Goal: Task Accomplishment & Management: Manage account settings

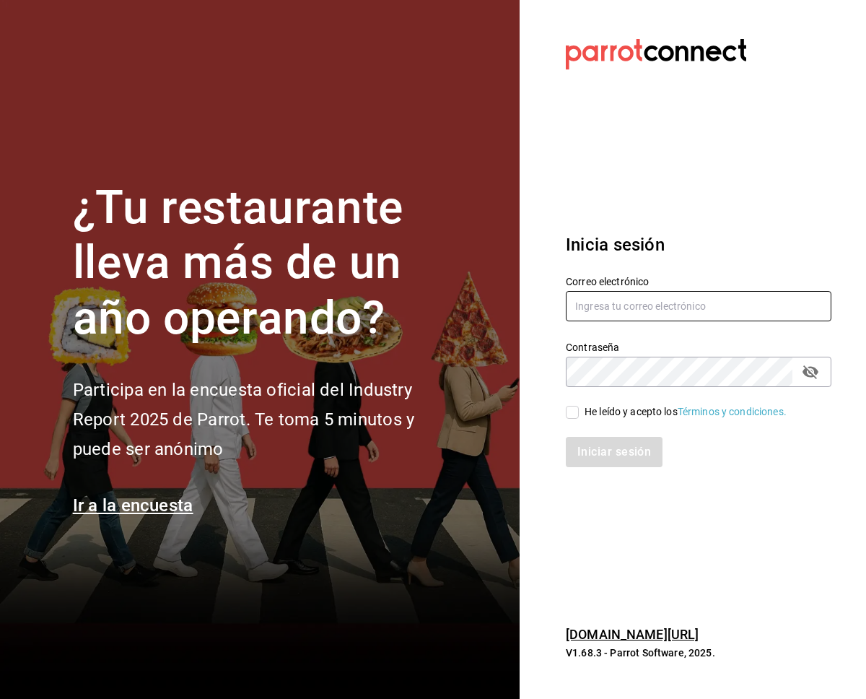
click at [650, 307] on input "text" at bounding box center [699, 306] width 266 height 30
click at [679, 316] on input "text" at bounding box center [699, 306] width 266 height 30
type input "fernando.aguirre@grupocosteno.com"
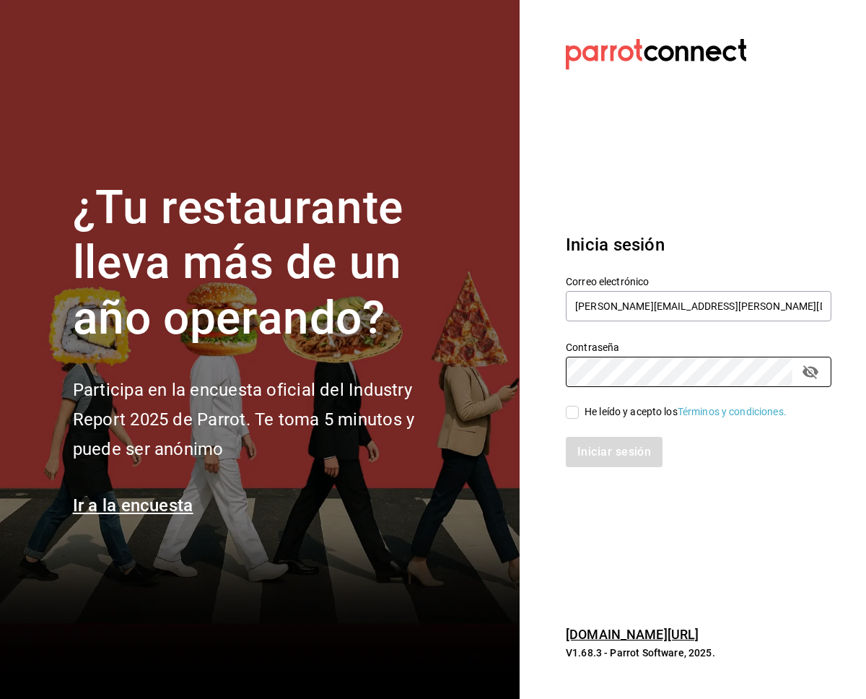
click at [705, 540] on section "Datos incorrectos. Verifica que tu Correo o Contraseña estén bien escritos. Ini…" at bounding box center [693, 349] width 347 height 699
click at [578, 412] on input "He leído y acepto los Términos y condiciones." at bounding box center [572, 412] width 13 height 13
checkbox input "true"
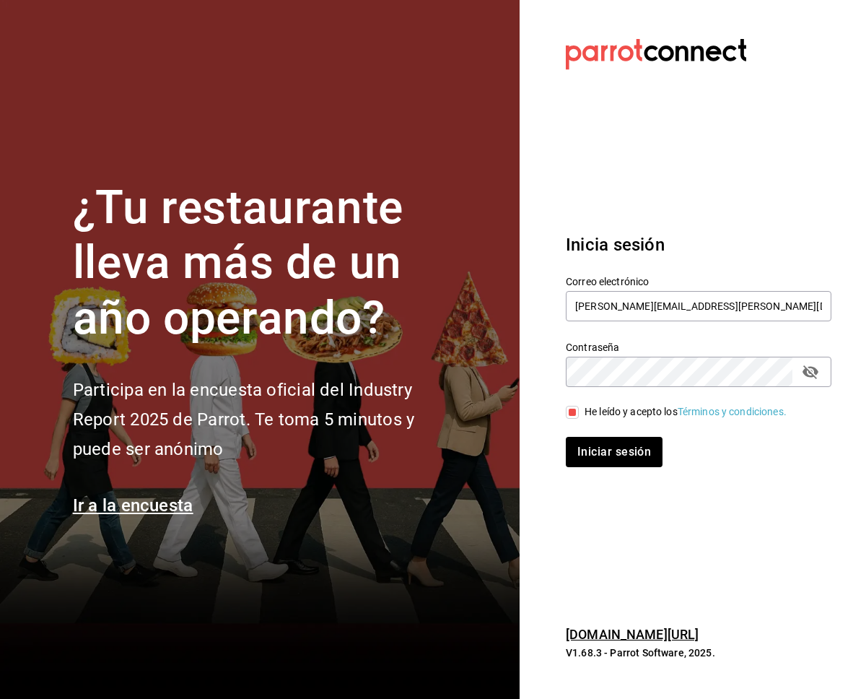
click at [814, 374] on icon "passwordField" at bounding box center [810, 371] width 17 height 17
click at [613, 460] on button "Iniciar sesión" at bounding box center [615, 452] width 98 height 30
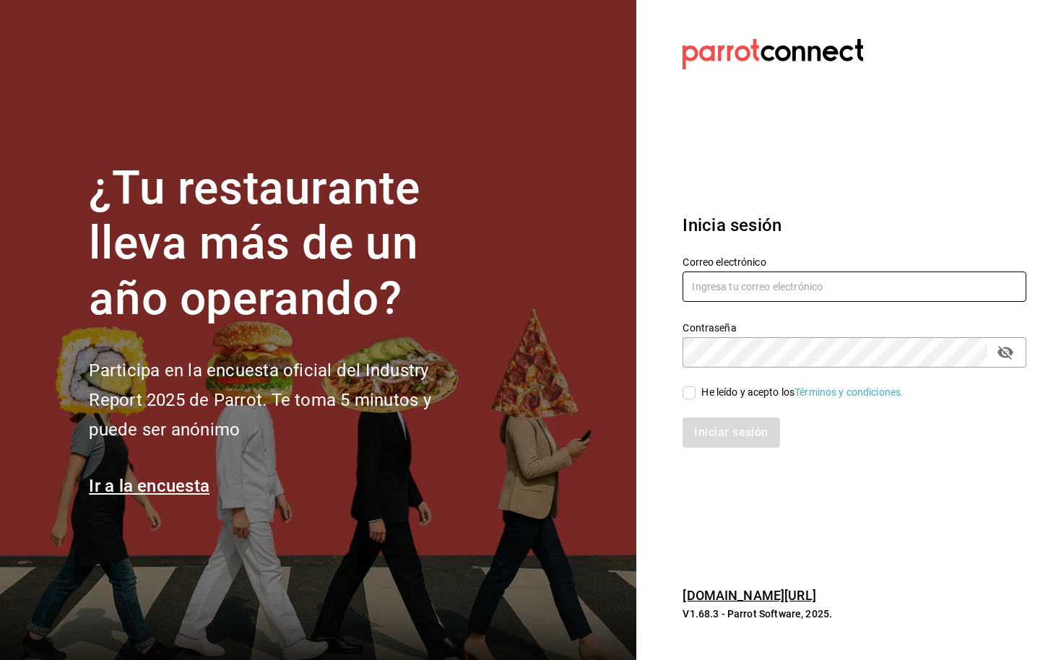
click at [727, 284] on input "text" at bounding box center [854, 286] width 344 height 30
type input "fernando"
click at [746, 287] on input "text" at bounding box center [854, 286] width 344 height 30
click at [793, 280] on input "text" at bounding box center [854, 286] width 344 height 30
click at [707, 283] on input "text" at bounding box center [854, 286] width 344 height 30
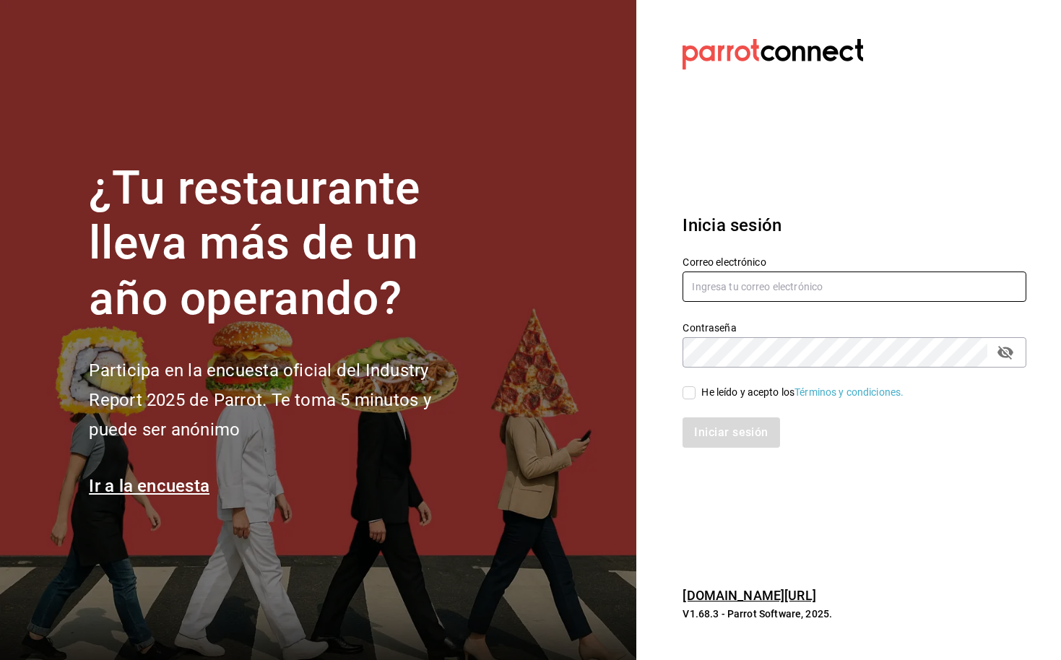
click at [712, 297] on input "text" at bounding box center [854, 286] width 344 height 30
type input "[EMAIL_ADDRESS][DOMAIN_NAME]"
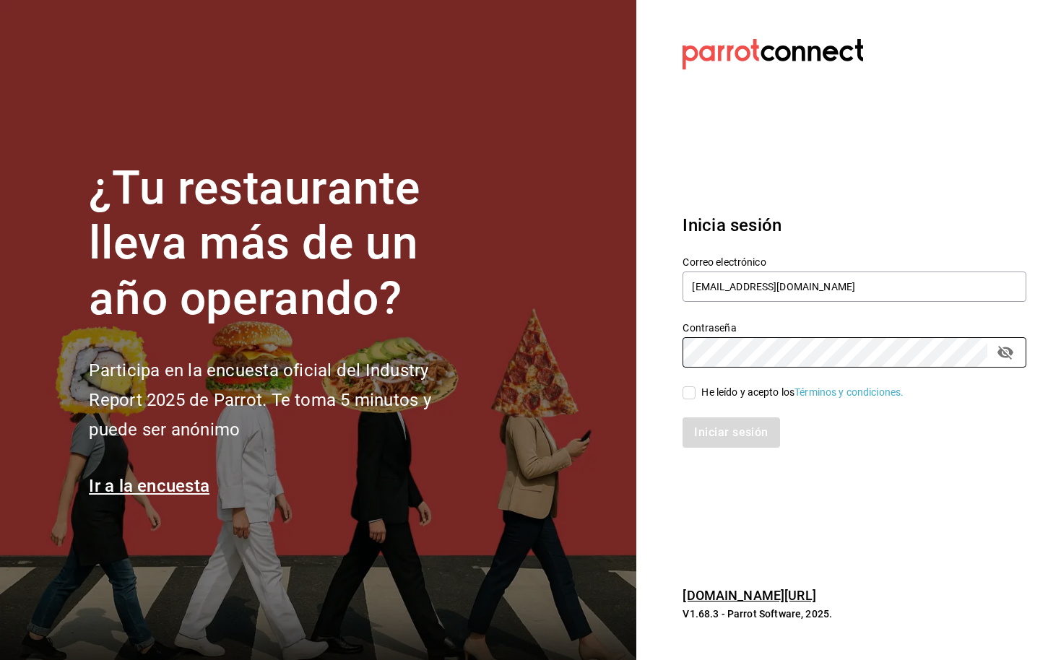
click at [687, 393] on input "He leído y acepto los Términos y condiciones." at bounding box center [688, 392] width 13 height 13
checkbox input "true"
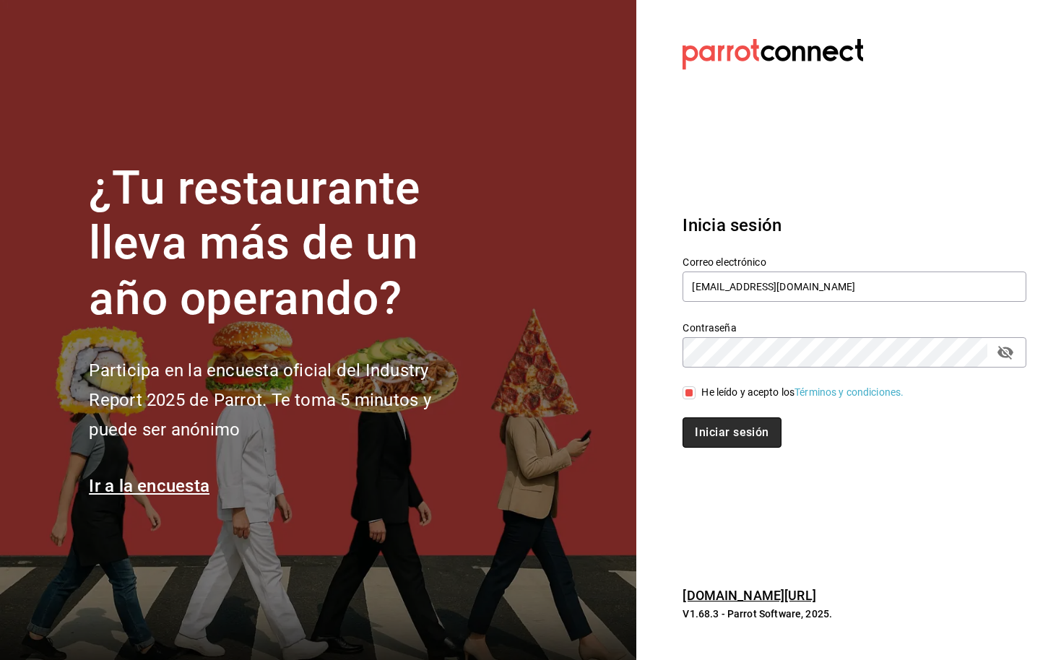
click at [723, 427] on button "Iniciar sesión" at bounding box center [731, 432] width 98 height 30
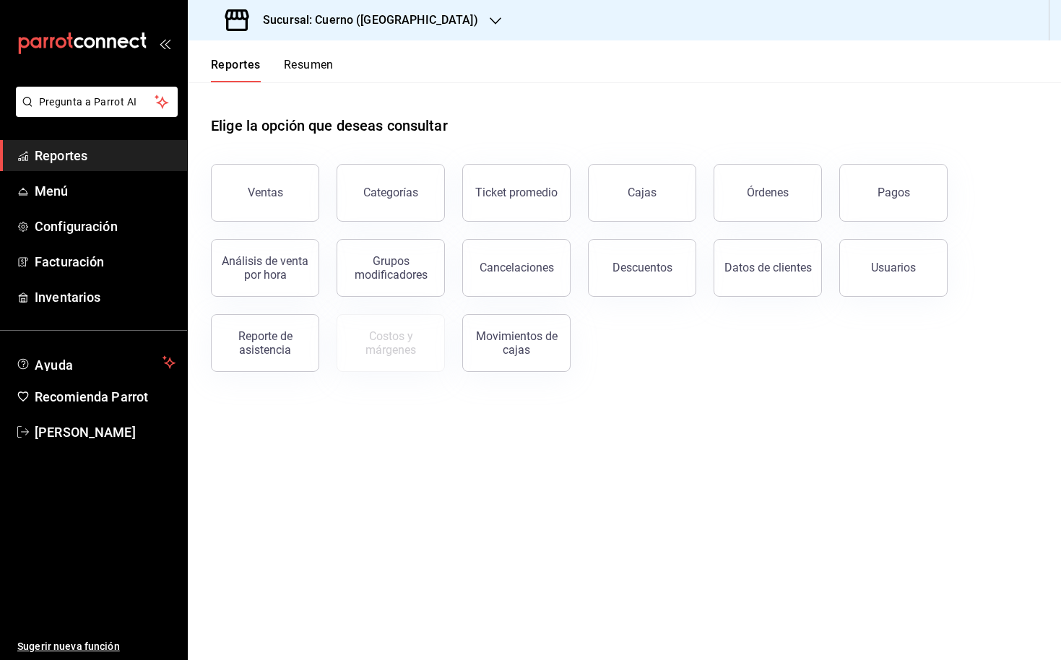
click at [404, 27] on h3 "Sucursal: Cuerno (Andares)" at bounding box center [364, 20] width 227 height 17
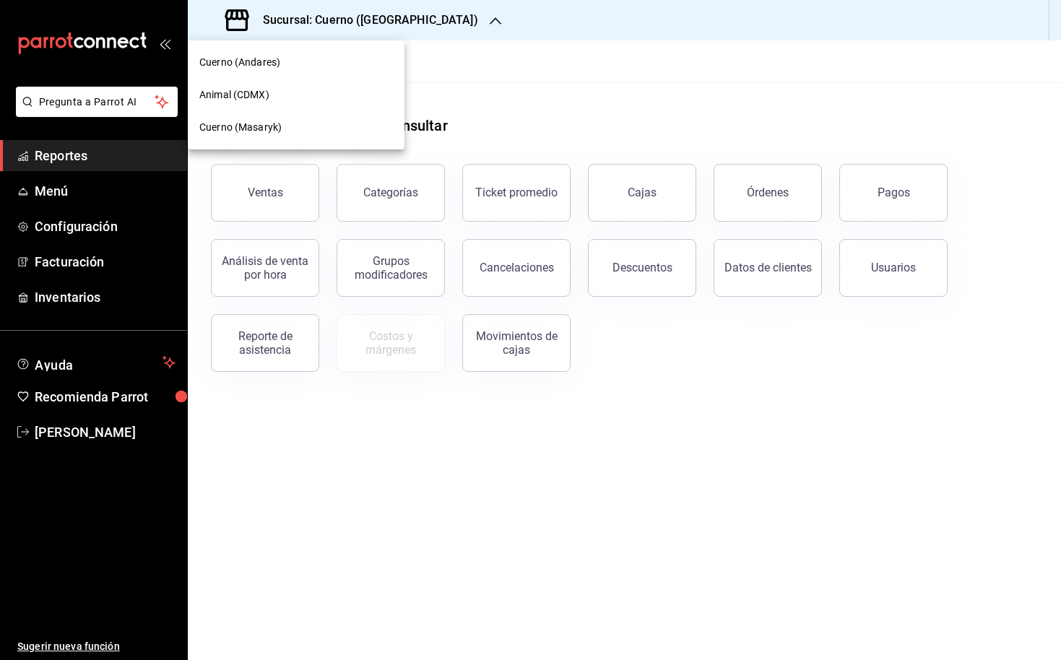
click at [420, 27] on div at bounding box center [530, 330] width 1061 height 660
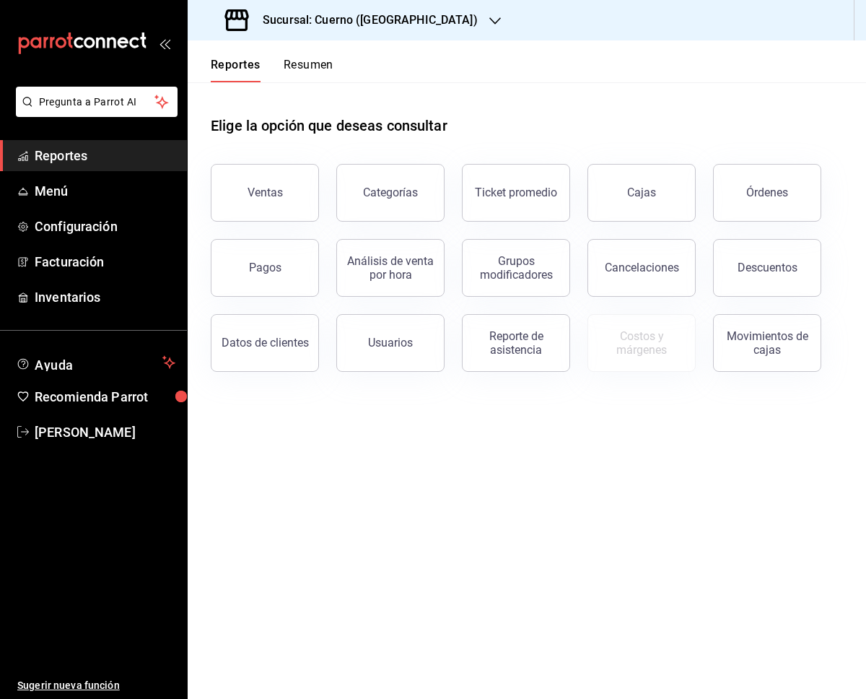
click at [417, 28] on div "Sucursal: Cuerno (Andares)" at bounding box center [353, 20] width 308 height 40
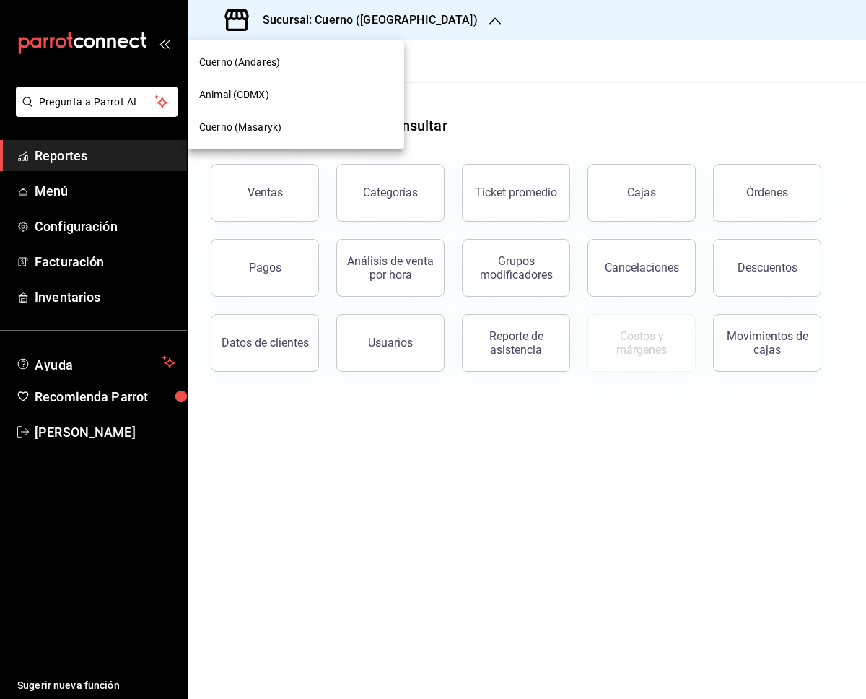
click at [477, 84] on div at bounding box center [433, 349] width 866 height 699
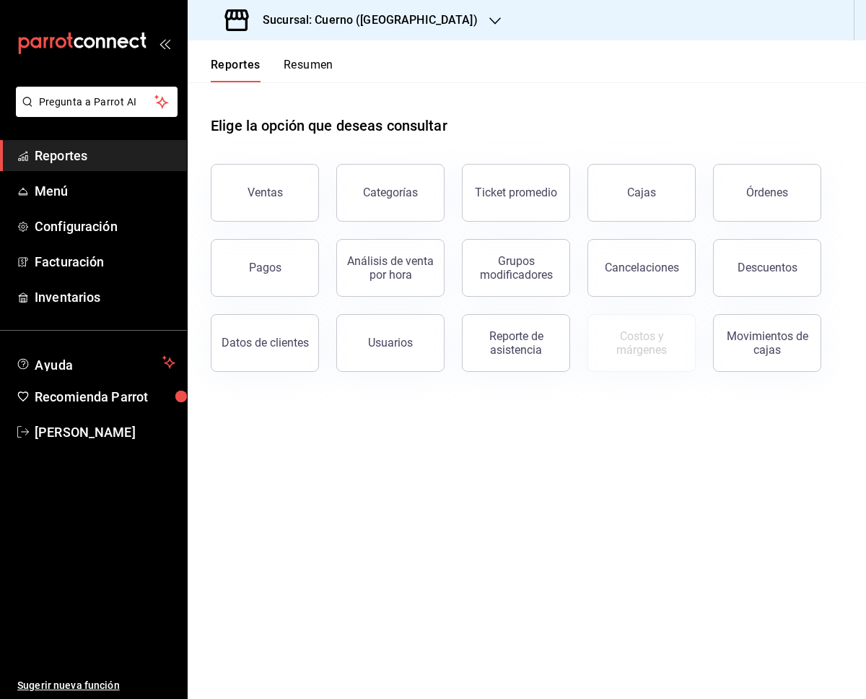
click at [157, 46] on div "mailbox folders" at bounding box center [93, 43] width 187 height 87
click at [165, 43] on icon "open_drawer_menu" at bounding box center [165, 44] width 12 height 12
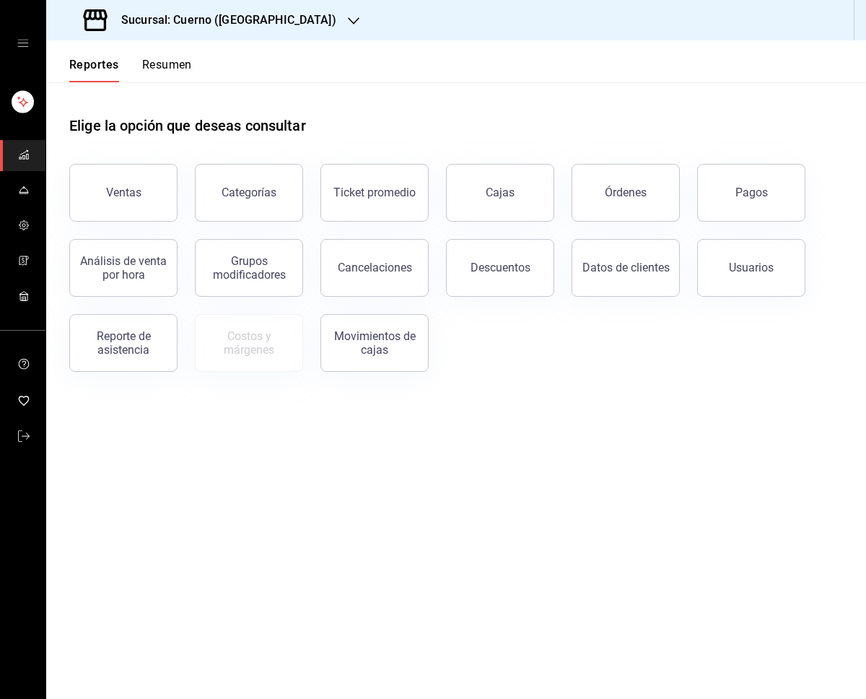
click at [31, 43] on div "mailbox folders" at bounding box center [22, 43] width 45 height 87
click at [21, 45] on icon "open drawer" at bounding box center [23, 44] width 12 height 12
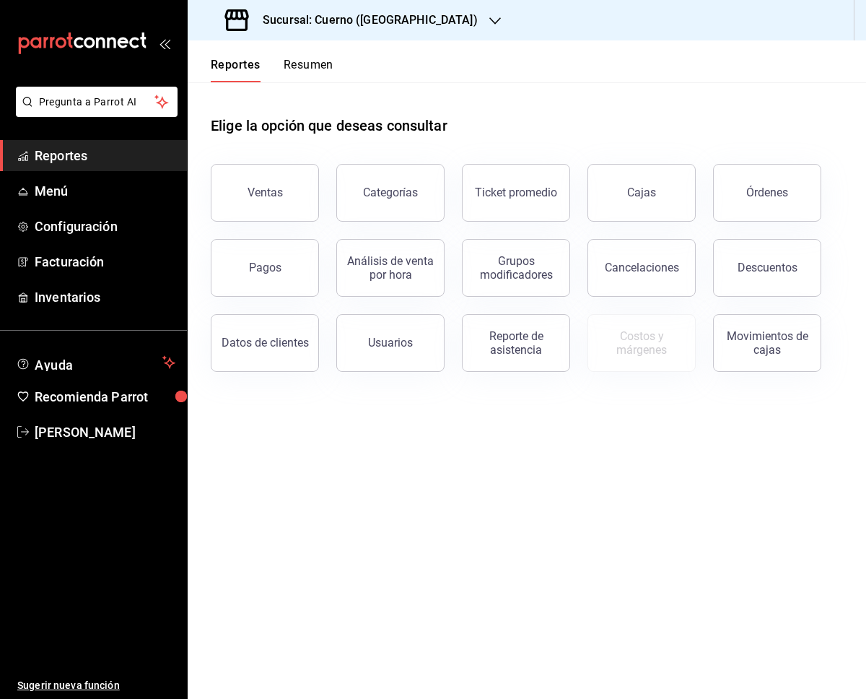
click at [219, 417] on main "Elige la opción que deseas consultar Ventas Categorías Ticket promedio Cajas Ór…" at bounding box center [527, 390] width 679 height 617
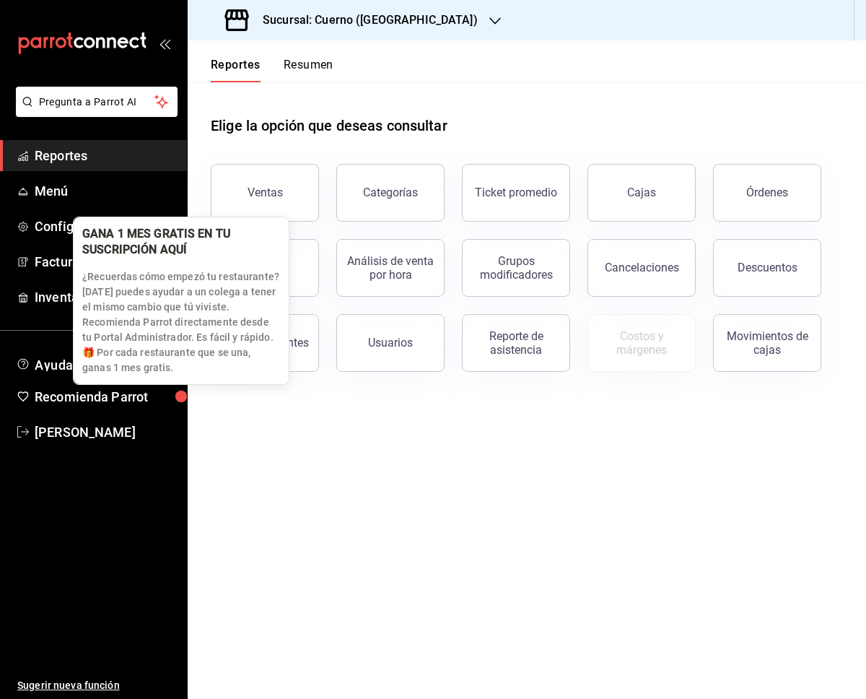
click at [182, 399] on div "button" at bounding box center [181, 397] width 12 height 12
click at [179, 395] on div "button" at bounding box center [182, 397] width 14 height 14
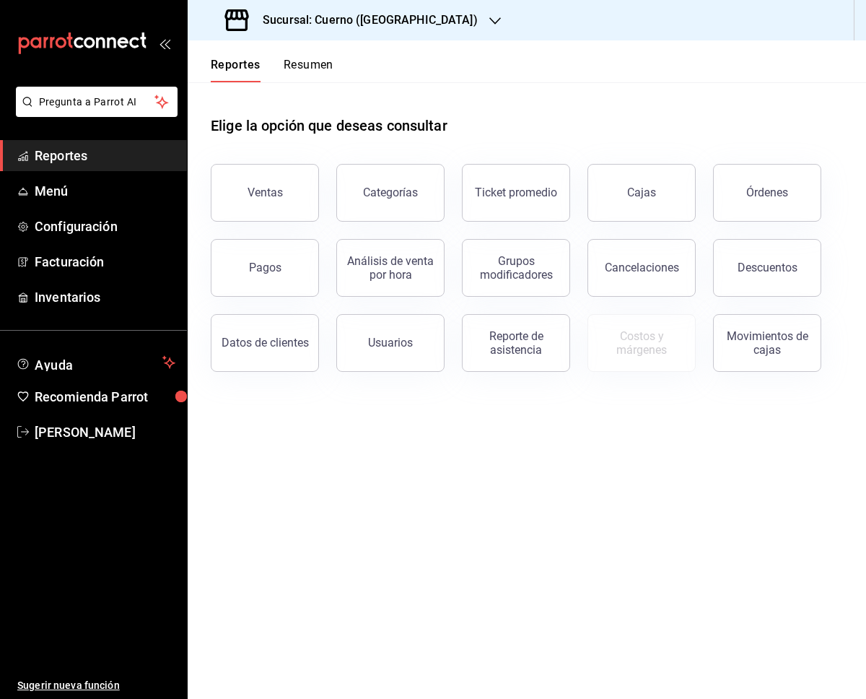
click at [310, 466] on main "Elige la opción que deseas consultar Ventas Categorías Ticket promedio Cajas Ór…" at bounding box center [527, 390] width 679 height 617
click at [469, 141] on div "Elige la opción que deseas consultar" at bounding box center [527, 114] width 632 height 64
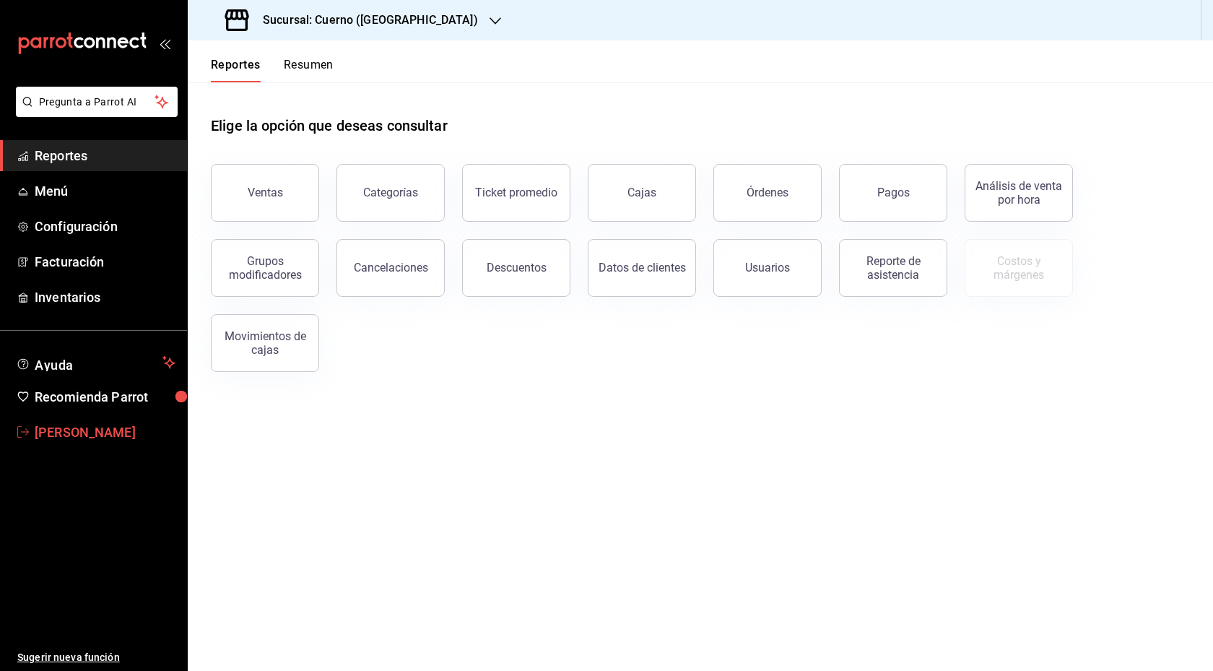
click at [75, 429] on span "[PERSON_NAME]" at bounding box center [105, 431] width 141 height 19
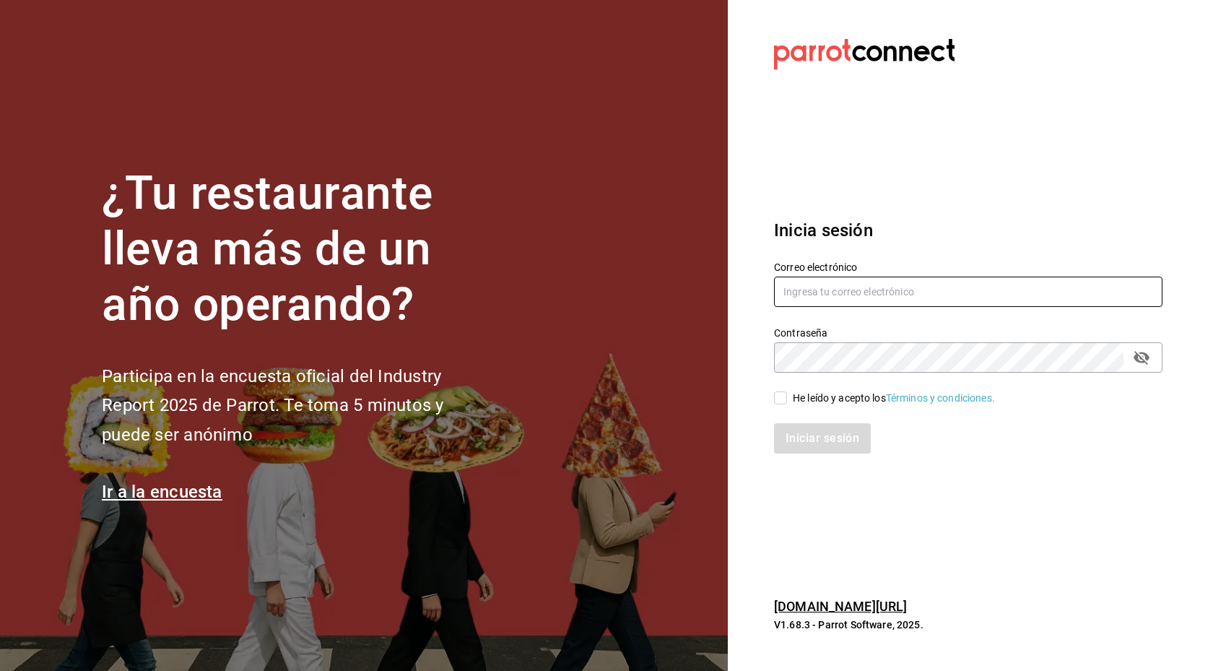
click at [866, 282] on input "text" at bounding box center [968, 291] width 388 height 30
click at [847, 292] on input "text" at bounding box center [968, 291] width 388 height 30
type input "[EMAIL_ADDRESS][DOMAIN_NAME]"
click at [1140, 356] on icon "passwordField" at bounding box center [1141, 358] width 16 height 14
click at [939, 292] on input "[EMAIL_ADDRESS][DOMAIN_NAME]" at bounding box center [968, 291] width 388 height 30
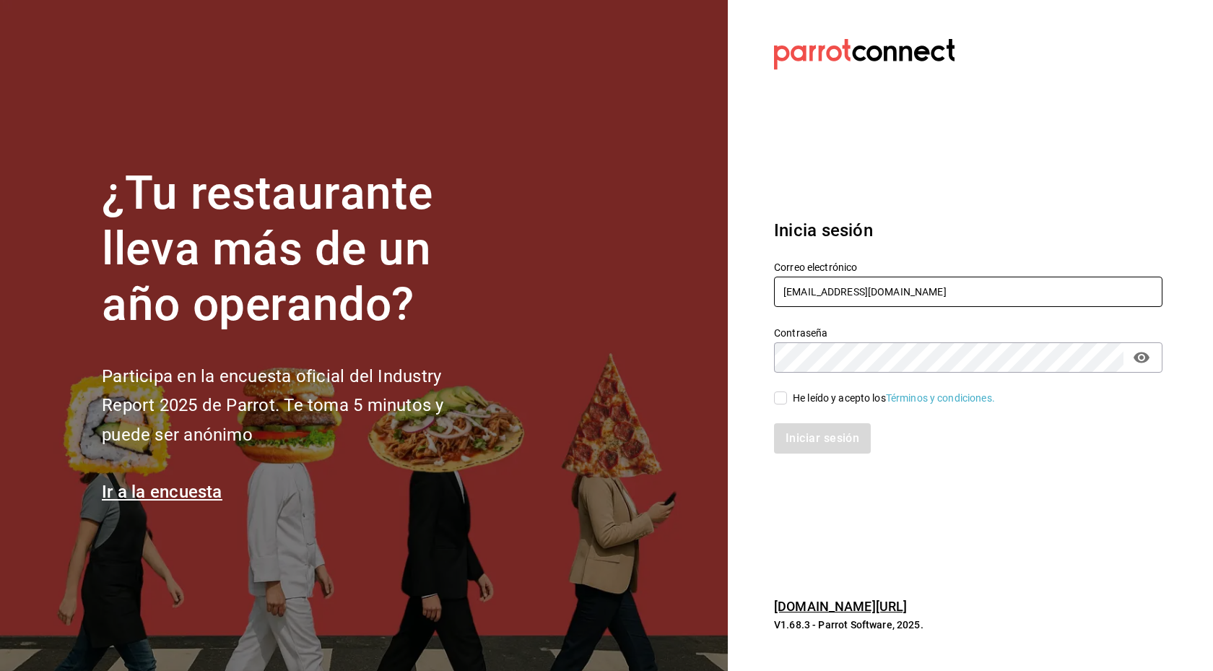
click at [939, 292] on input "[EMAIL_ADDRESS][DOMAIN_NAME]" at bounding box center [968, 291] width 388 height 30
drag, startPoint x: 923, startPoint y: 289, endPoint x: 751, endPoint y: 295, distance: 172.6
click at [751, 295] on section "Datos incorrectos. Verifica que tu Correo o Contraseña estén bien escritos. Ini…" at bounding box center [962, 335] width 469 height 671
click at [724, 349] on div "¿Tu restaurante lleva más de un año operando? Participa en la encuesta oficial …" at bounding box center [606, 335] width 1213 height 671
